Goal: Transaction & Acquisition: Book appointment/travel/reservation

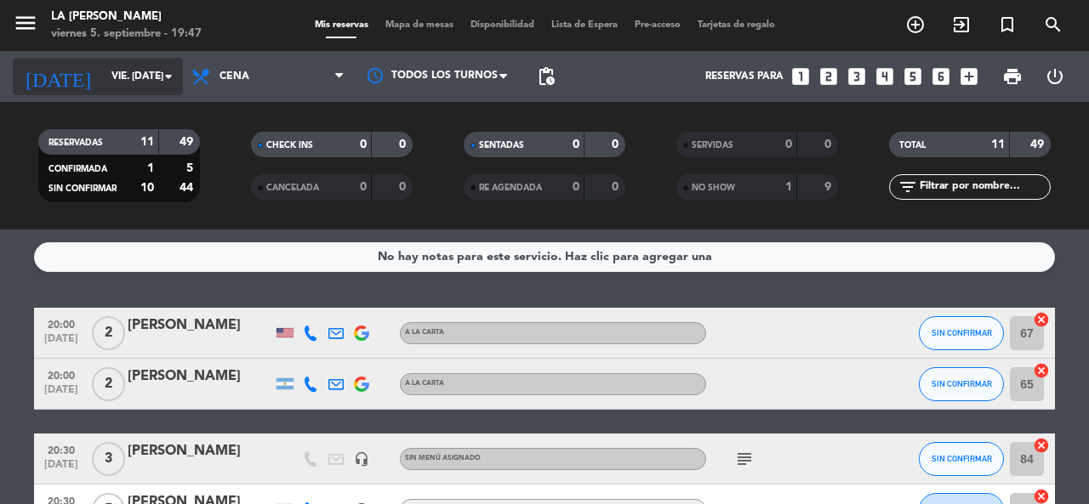
click at [139, 73] on input "vie. [DATE]" at bounding box center [170, 76] width 135 height 29
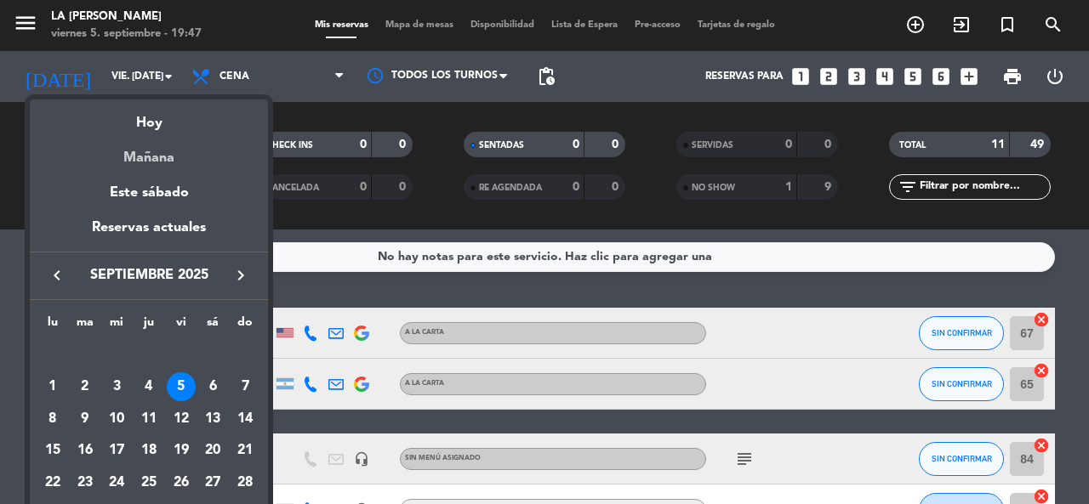
click at [170, 152] on div "Mañana" at bounding box center [149, 151] width 238 height 35
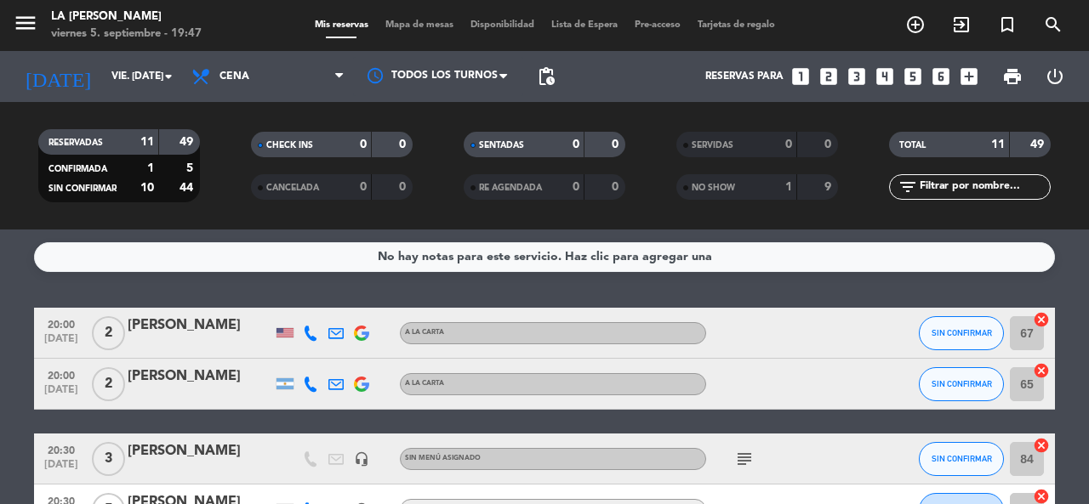
type input "sáb. [DATE]"
click at [833, 77] on icon "looks_two" at bounding box center [828, 76] width 22 height 22
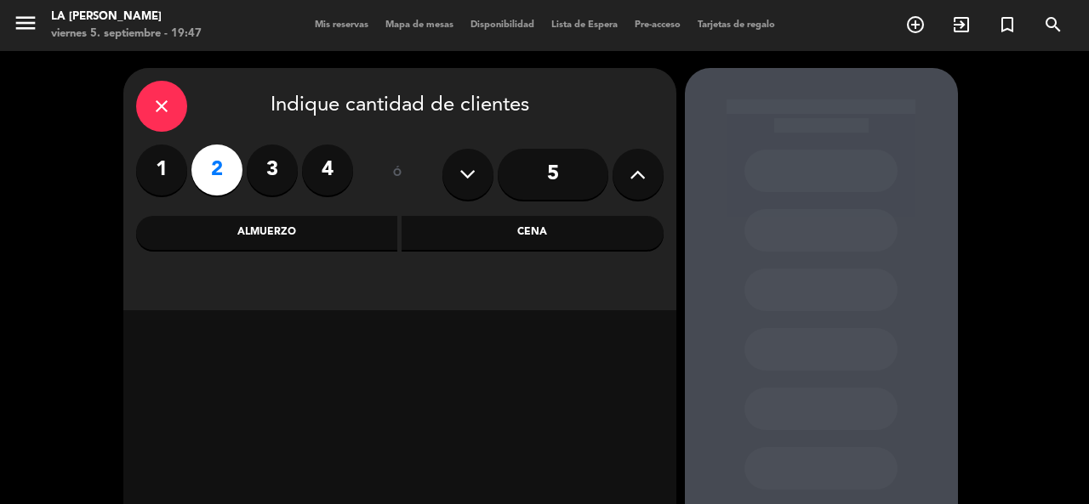
click at [447, 227] on div "Cena" at bounding box center [532, 233] width 262 height 34
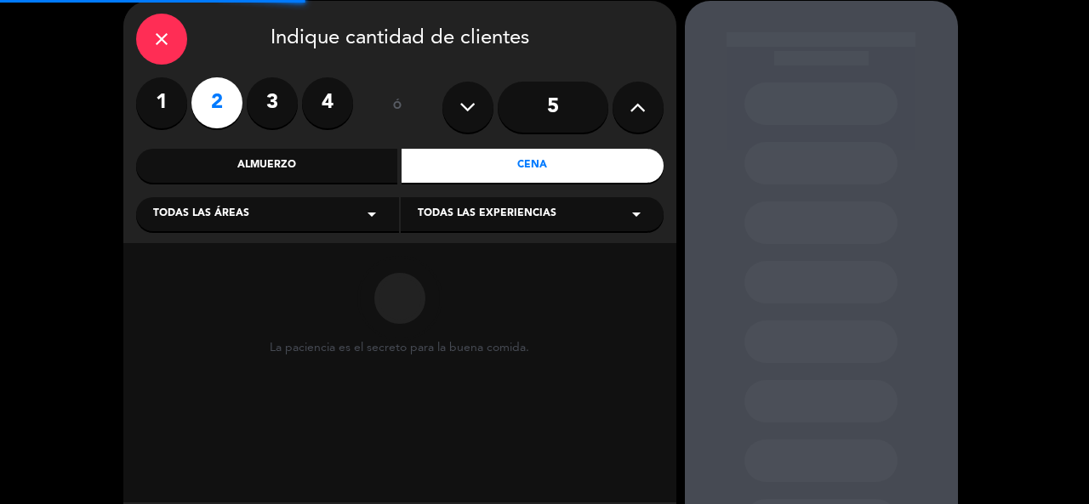
scroll to position [156, 0]
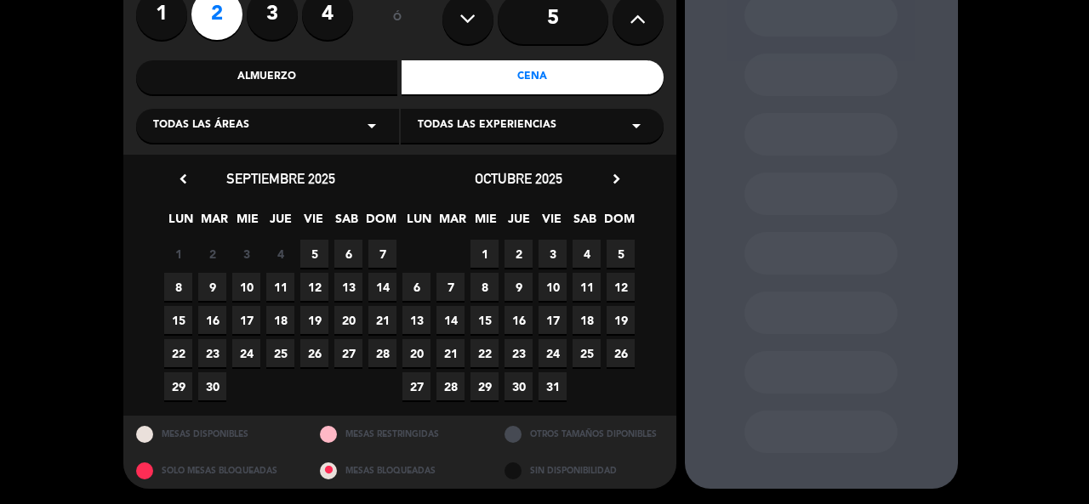
click at [339, 251] on span "6" at bounding box center [348, 254] width 28 height 28
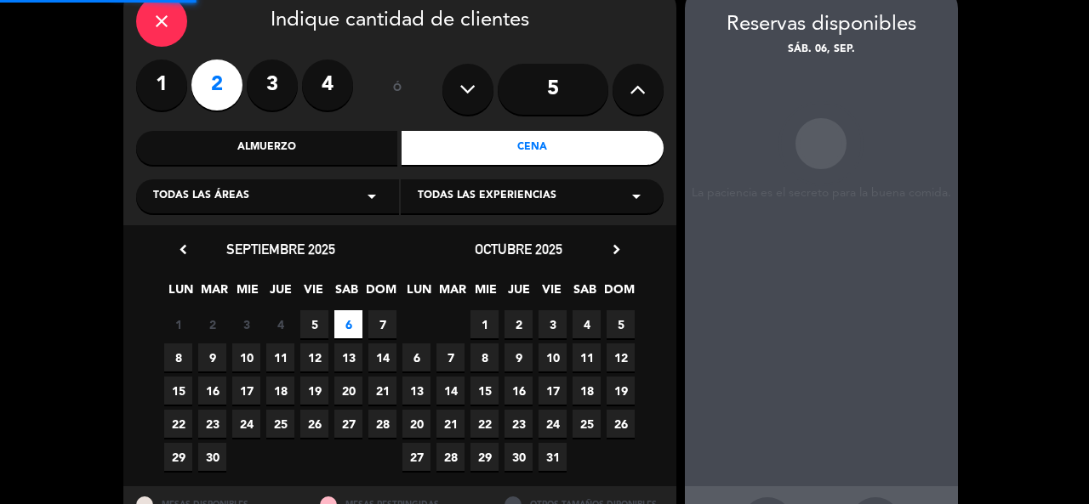
scroll to position [68, 0]
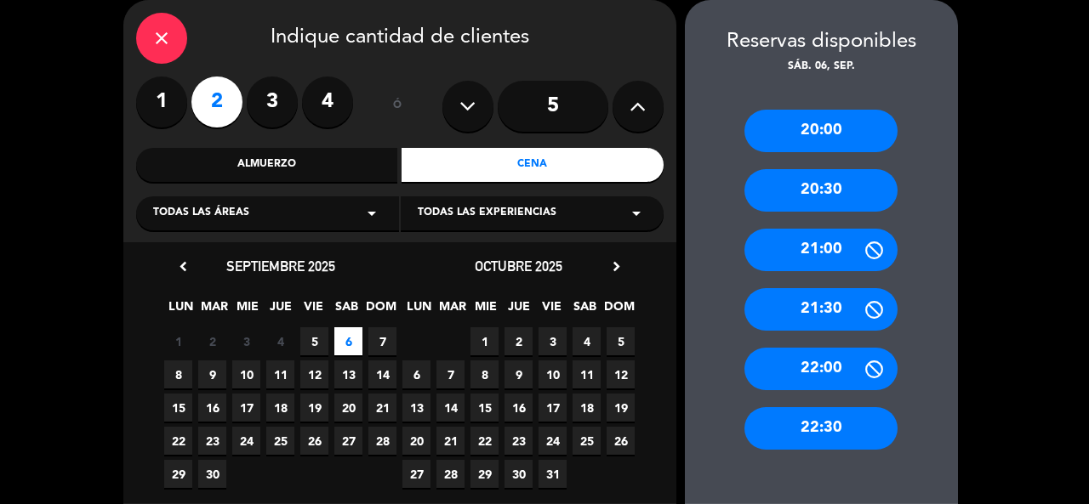
click at [787, 179] on div "20:30" at bounding box center [820, 190] width 153 height 43
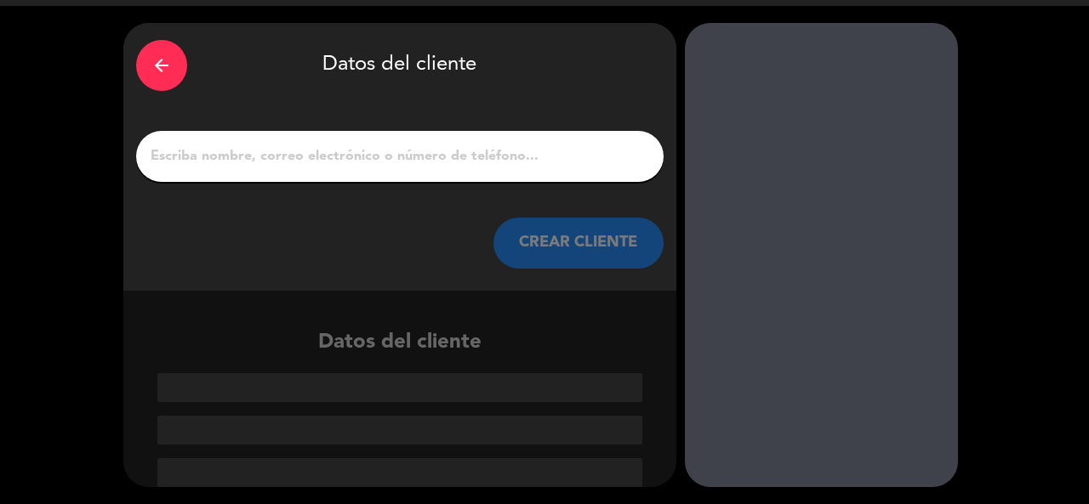
click at [270, 157] on input "1" at bounding box center [400, 157] width 502 height 24
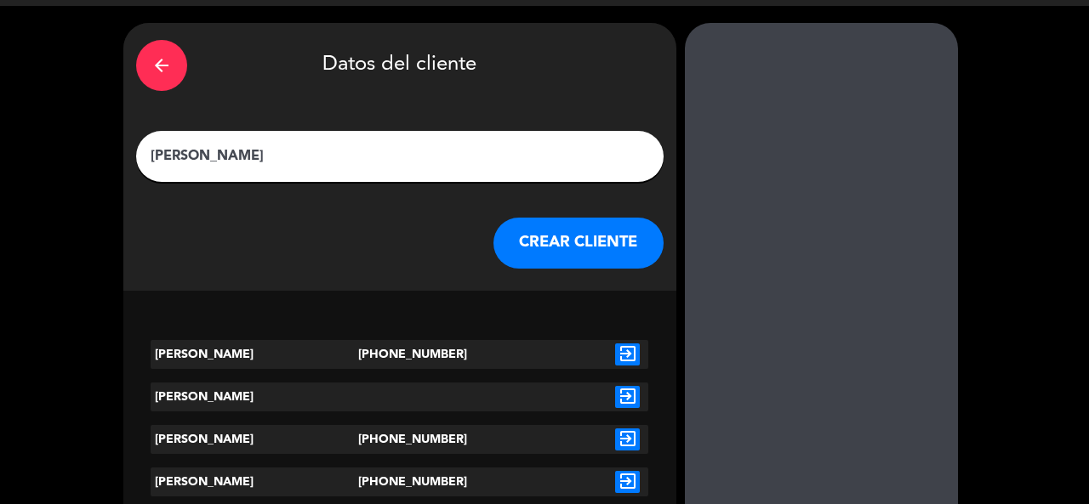
type input "[PERSON_NAME]"
click at [578, 231] on button "CREAR CLIENTE" at bounding box center [578, 243] width 170 height 51
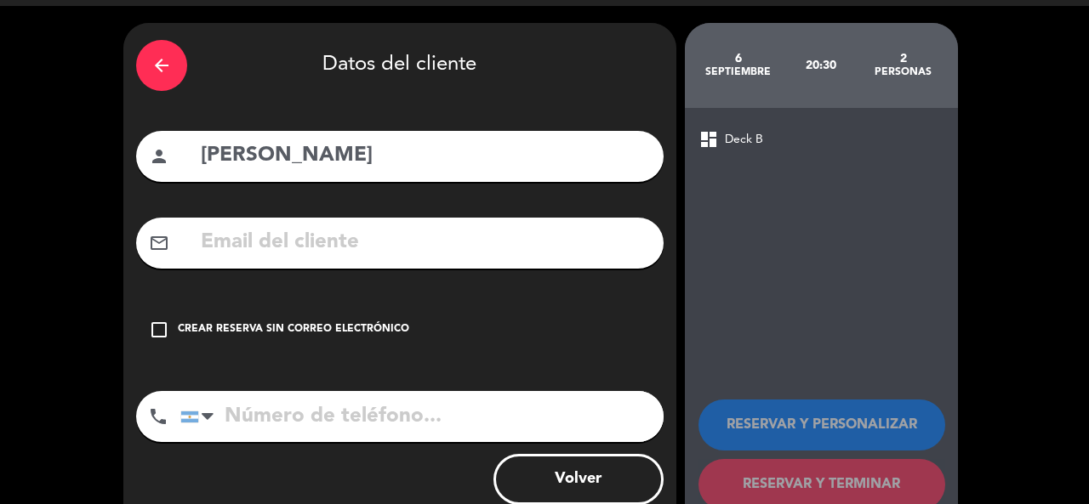
click at [342, 327] on div "Crear reserva sin correo electrónico" at bounding box center [293, 330] width 231 height 17
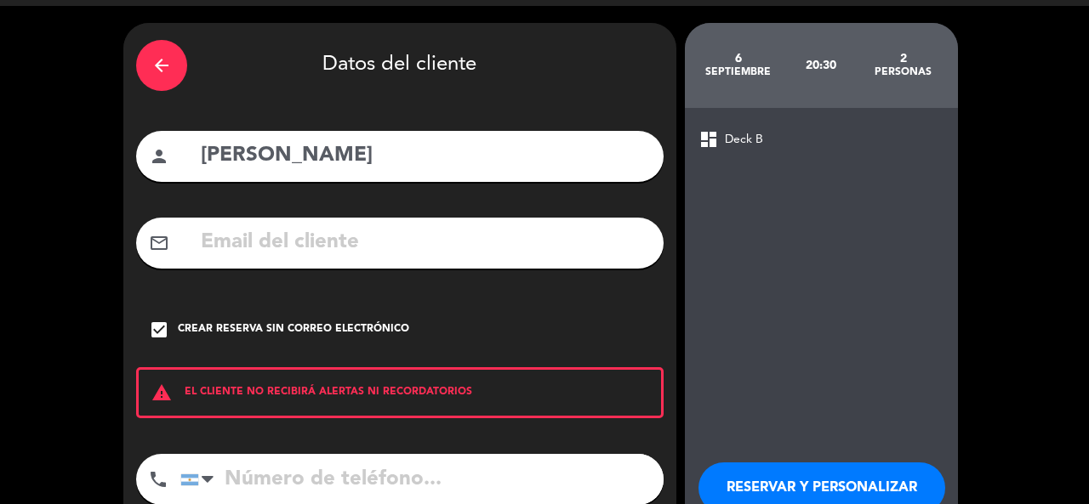
click at [863, 482] on button "RESERVAR Y PERSONALIZAR" at bounding box center [821, 488] width 247 height 51
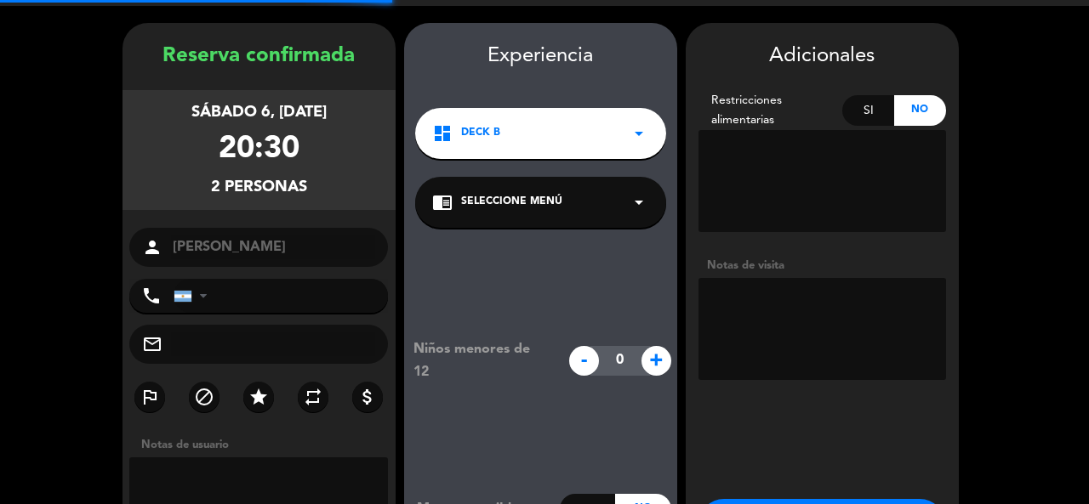
scroll to position [68, 0]
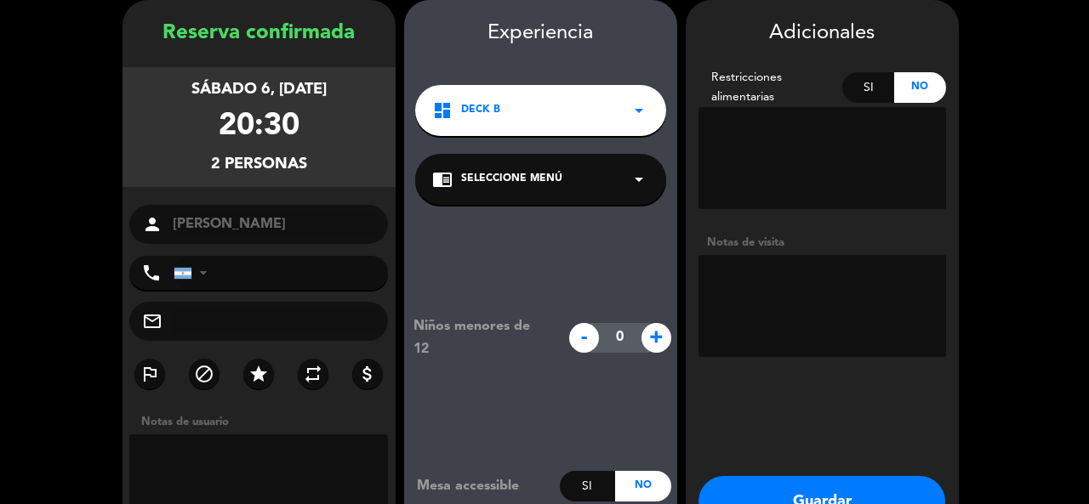
click at [843, 296] on textarea at bounding box center [822, 306] width 248 height 102
type textarea "ADENTRO"
click at [873, 485] on button "Guardar" at bounding box center [821, 501] width 247 height 51
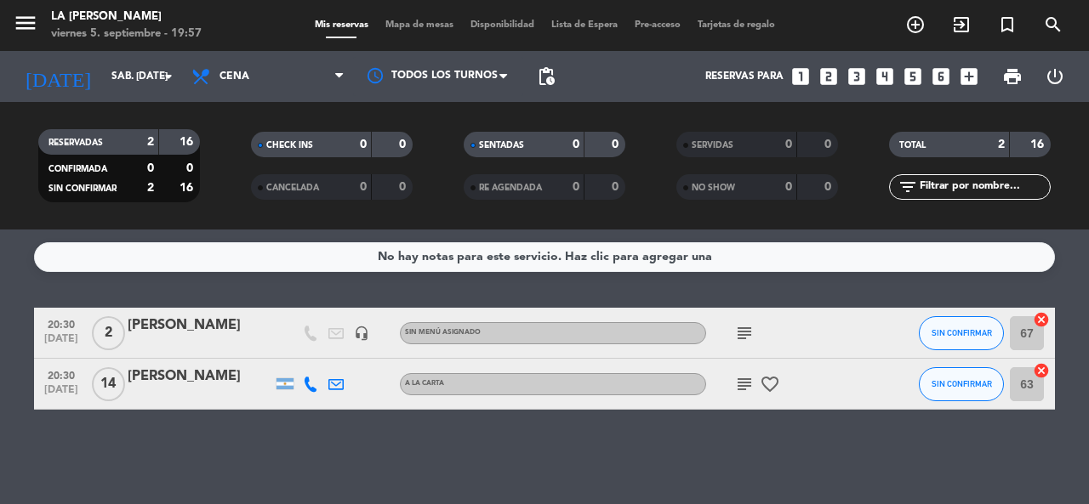
click at [889, 77] on icon "looks_4" at bounding box center [885, 76] width 22 height 22
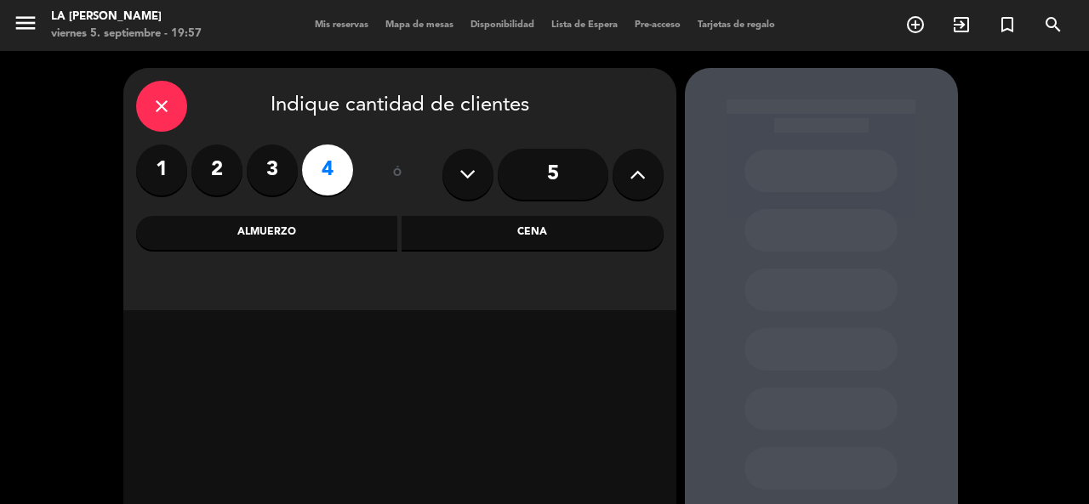
click at [458, 241] on div "Cena" at bounding box center [532, 233] width 262 height 34
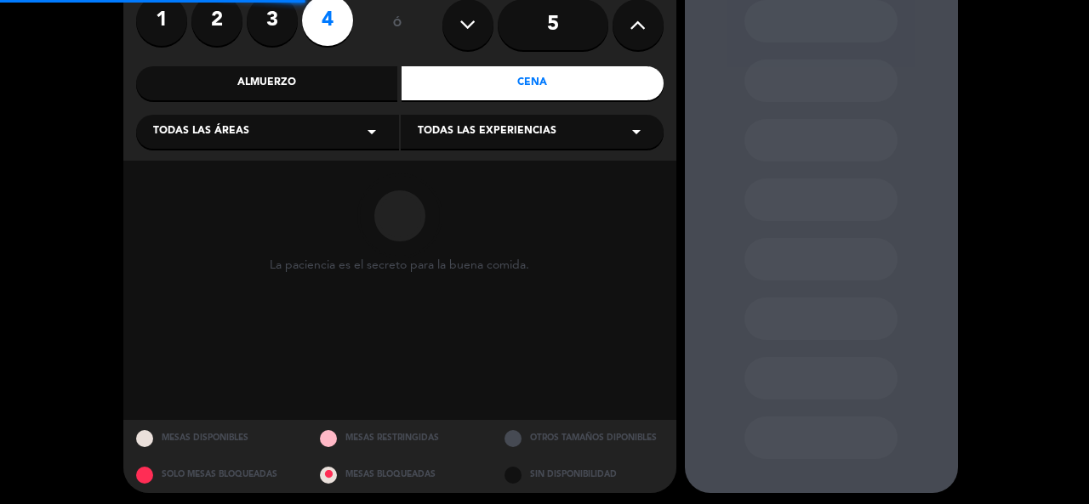
scroll to position [156, 0]
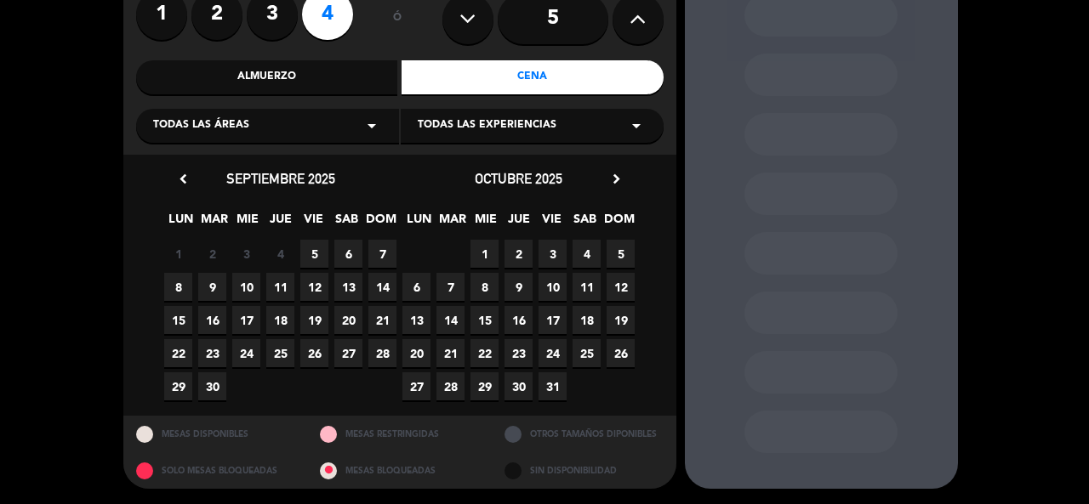
click at [320, 248] on span "5" at bounding box center [314, 254] width 28 height 28
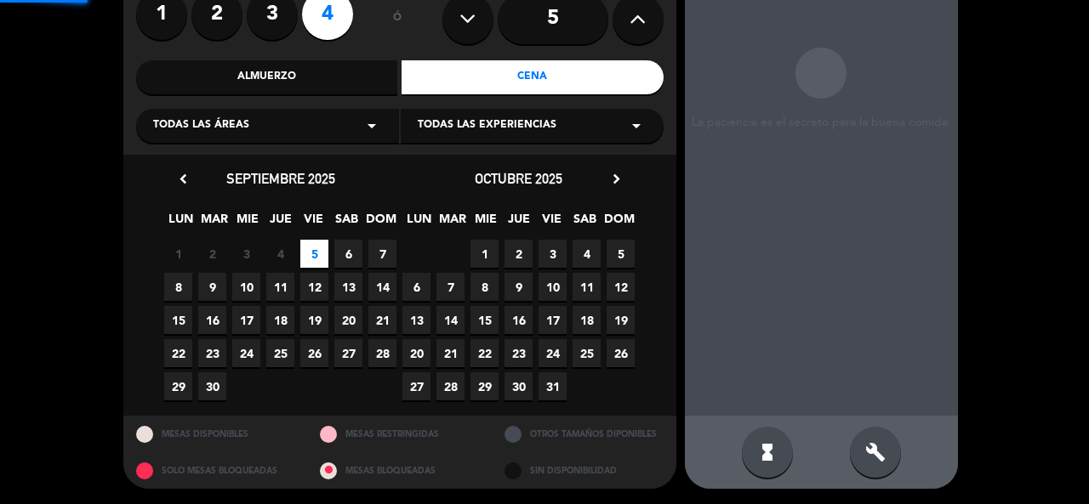
scroll to position [68, 0]
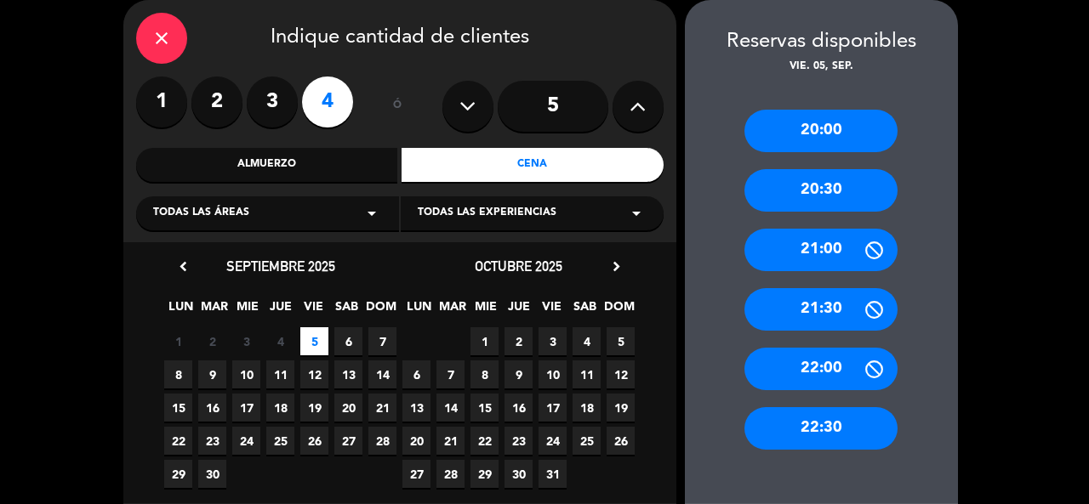
click at [792, 185] on div "20:30" at bounding box center [820, 190] width 153 height 43
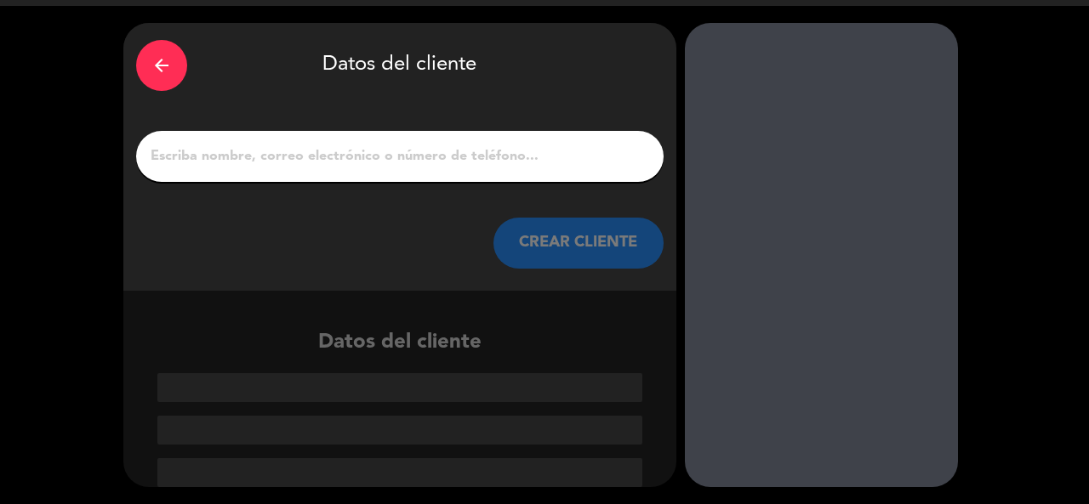
click at [431, 153] on input "1" at bounding box center [400, 157] width 502 height 24
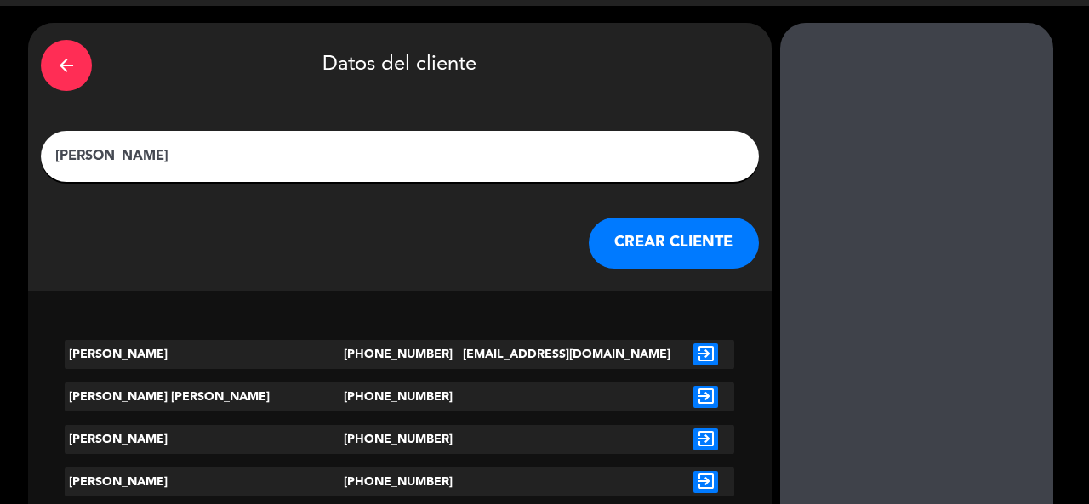
type input "[PERSON_NAME]"
